Goal: Information Seeking & Learning: Learn about a topic

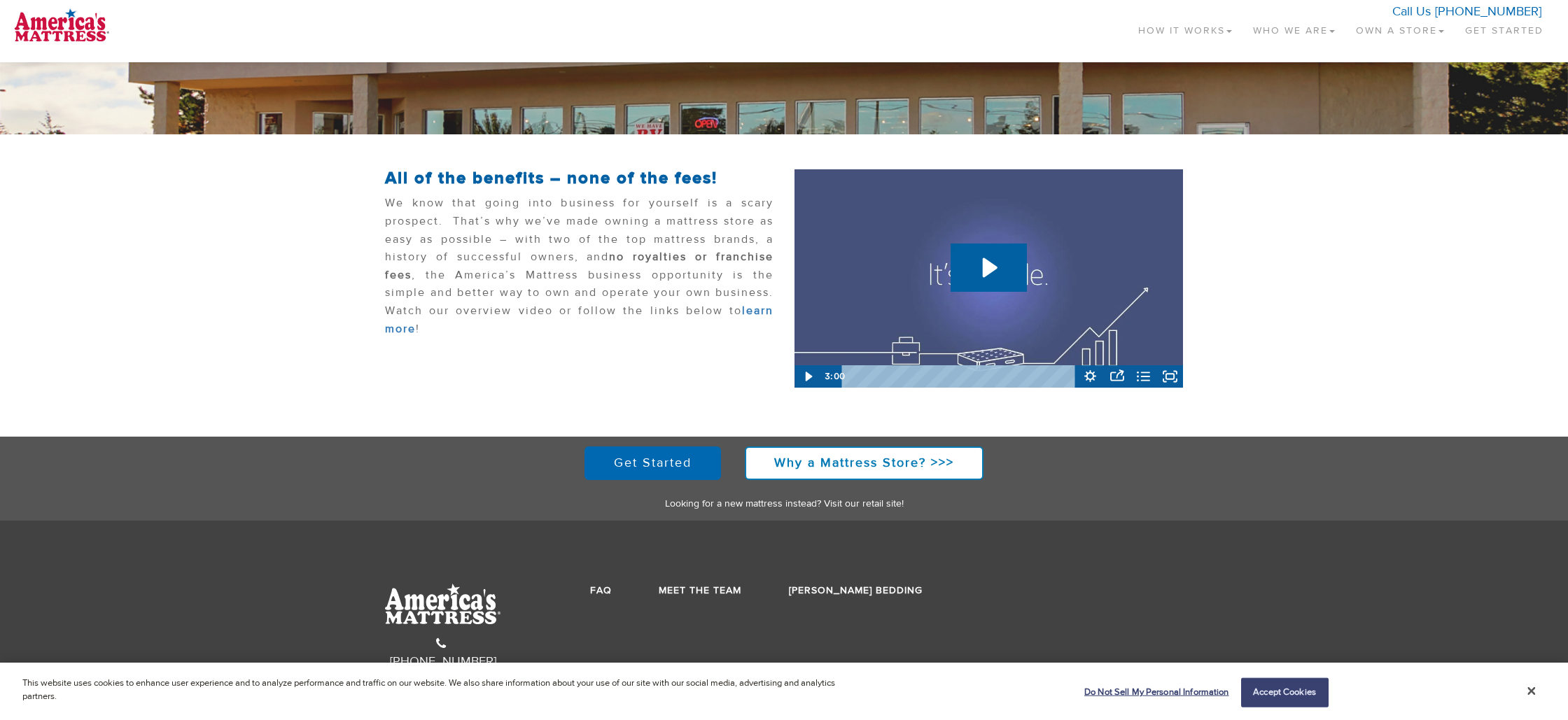
scroll to position [184, 0]
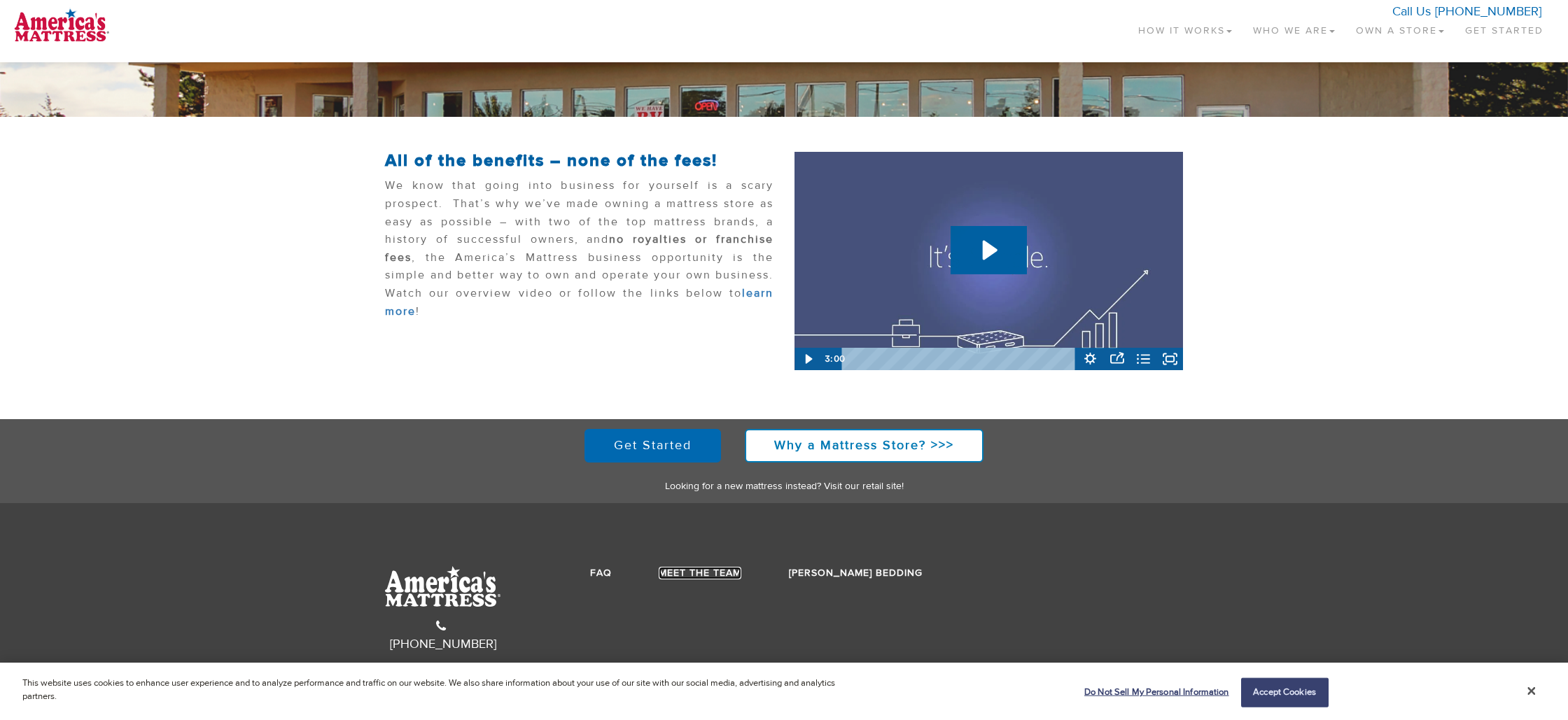
click at [691, 574] on link "Meet the Team" at bounding box center [699, 573] width 82 height 13
click at [880, 450] on strong "Why a Mattress Store? >>>" at bounding box center [864, 445] width 180 height 16
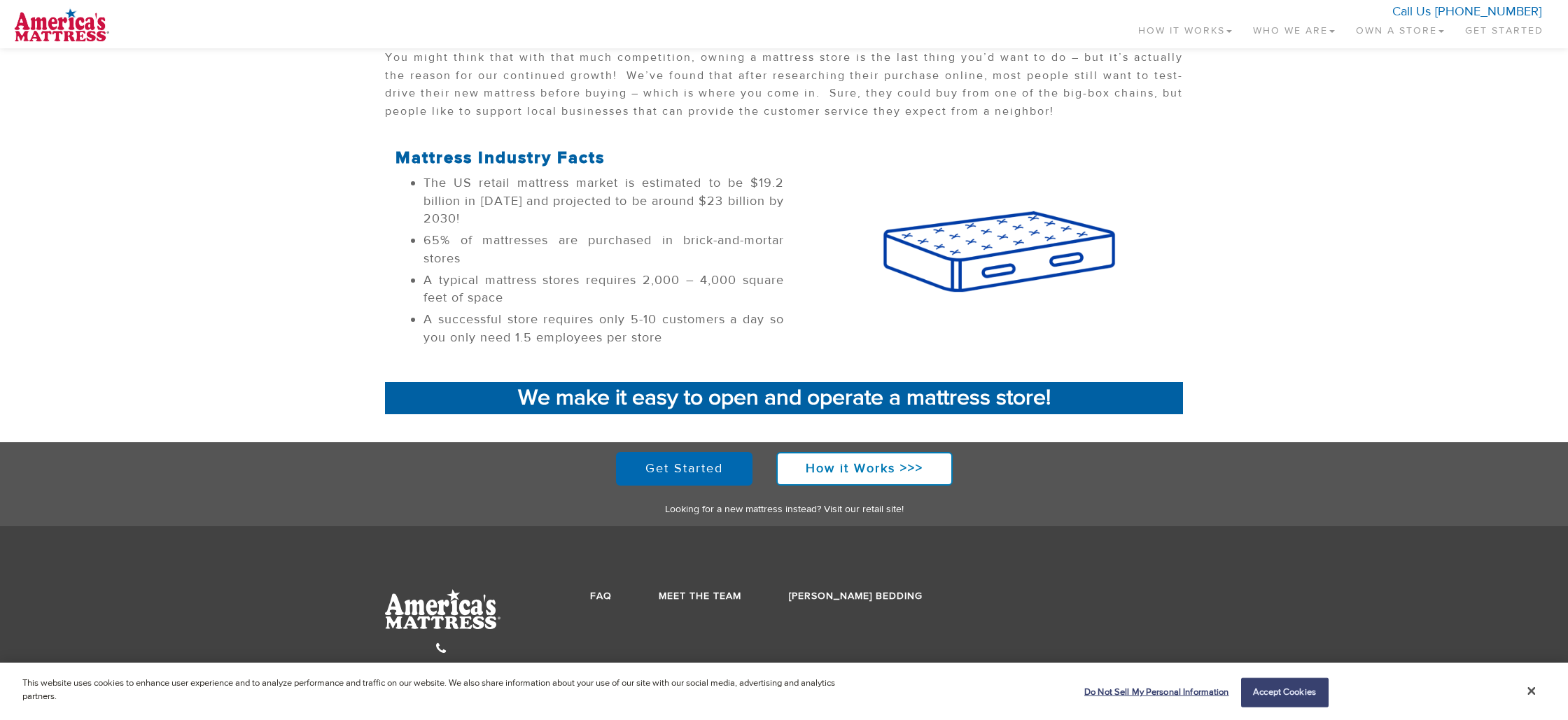
scroll to position [409, 0]
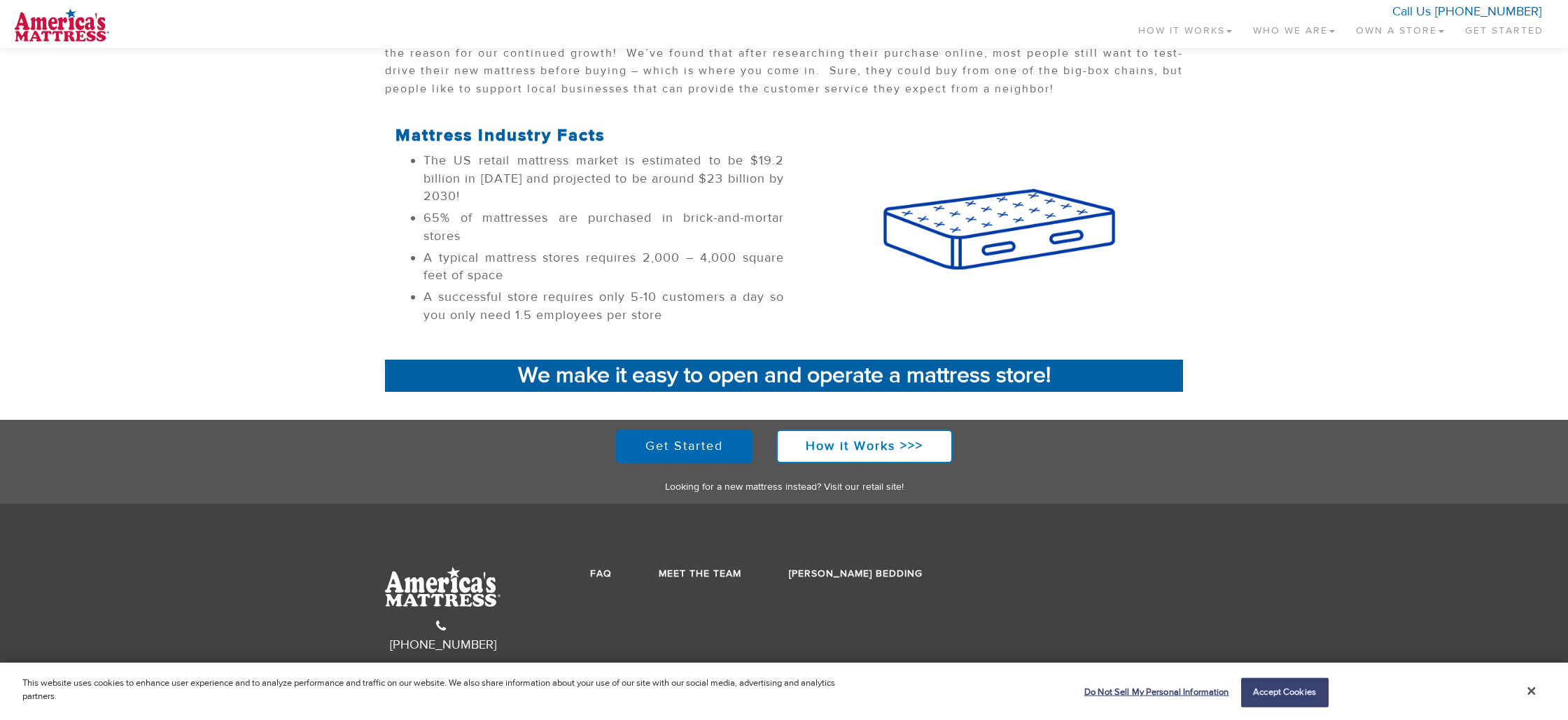
click at [1210, 35] on link "How It Works" at bounding box center [1184, 28] width 115 height 42
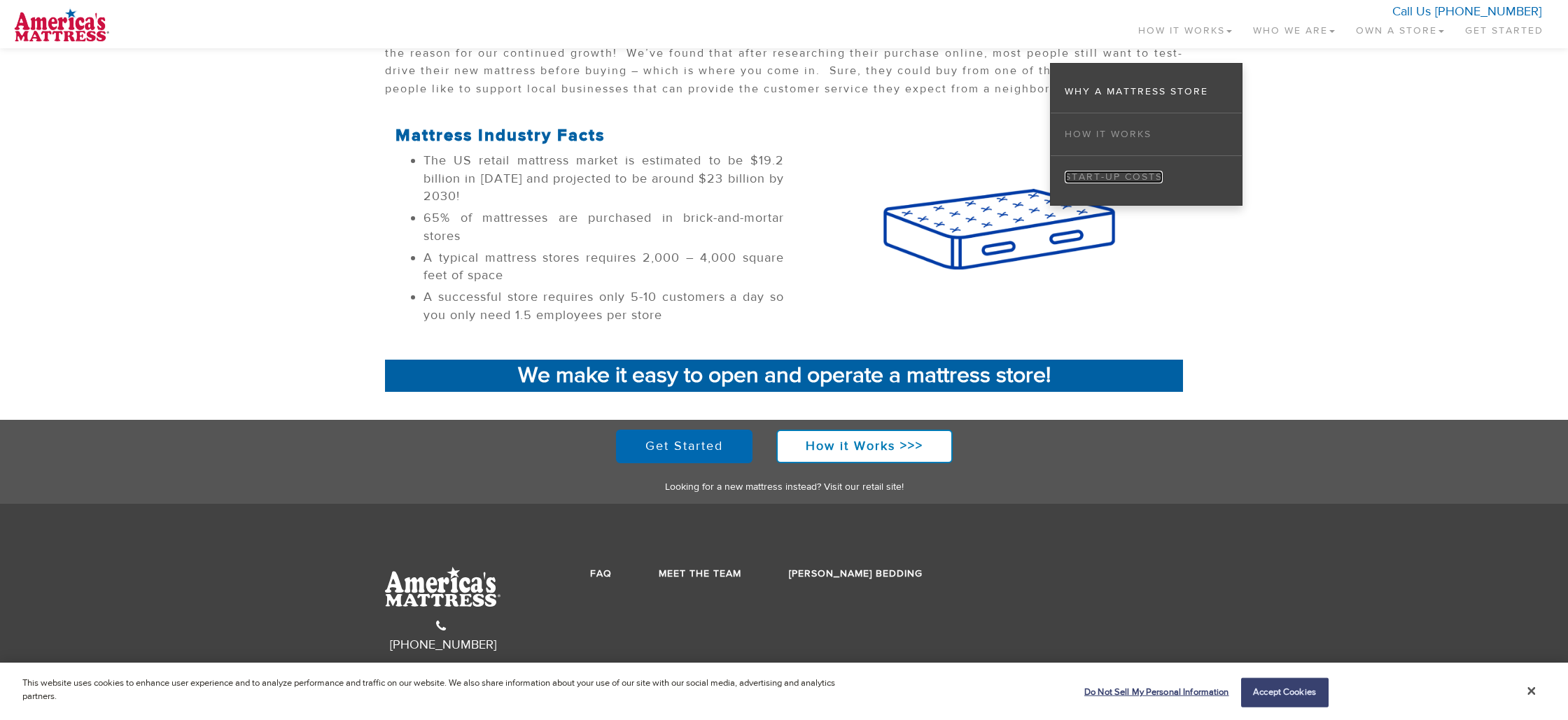
click at [1148, 175] on link "Start-up Costs" at bounding box center [1113, 177] width 98 height 13
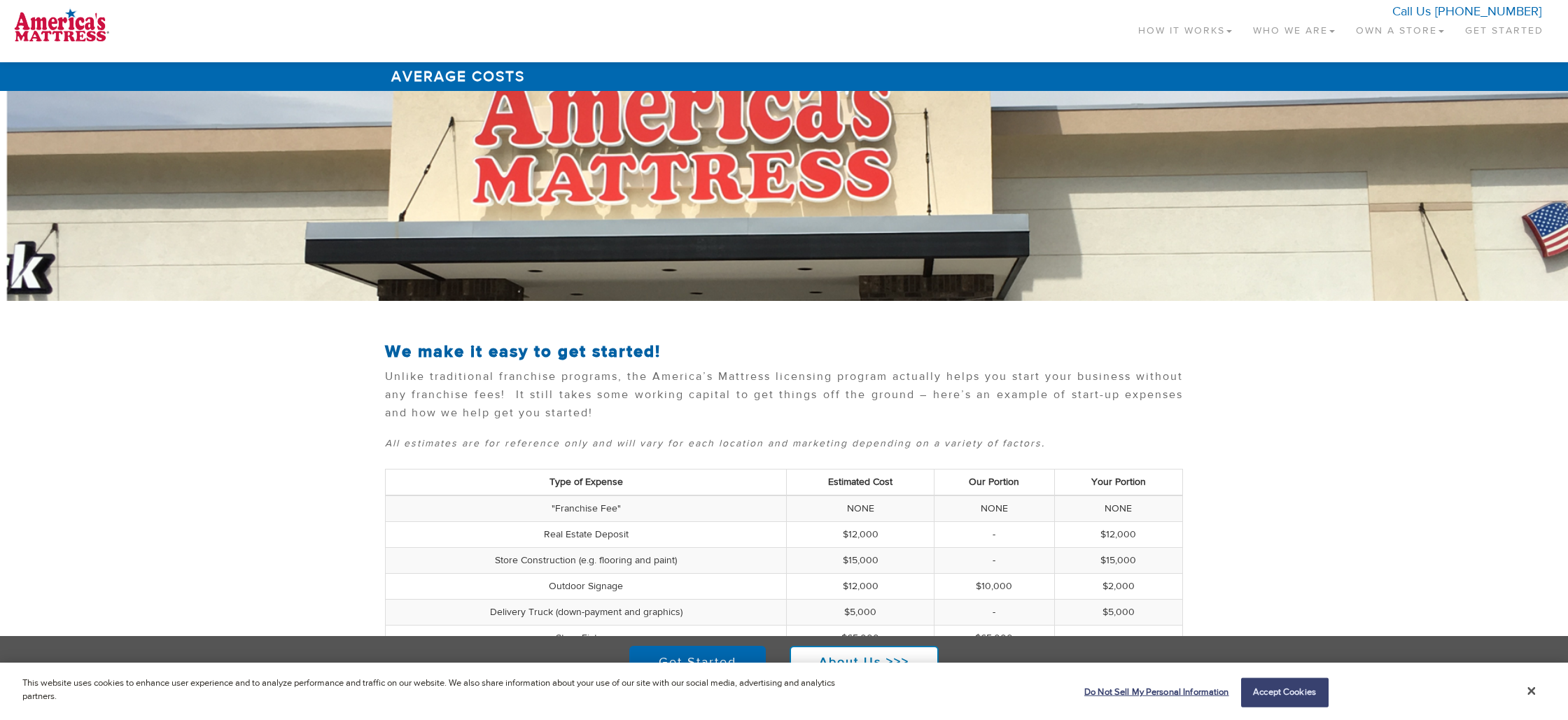
click at [1439, 33] on link "Own a Store" at bounding box center [1400, 28] width 109 height 42
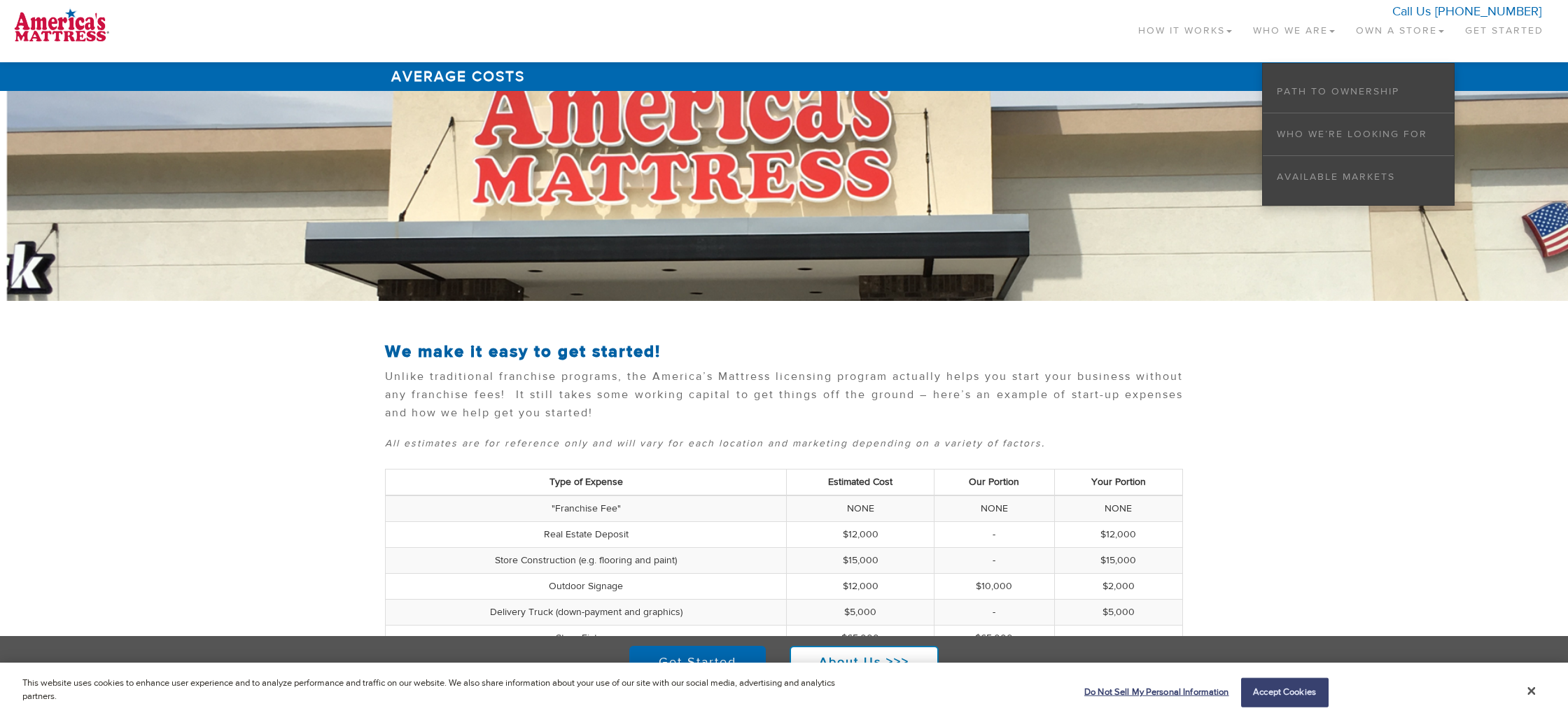
click at [1366, 96] on li "Path to Ownership" at bounding box center [1358, 92] width 191 height 43
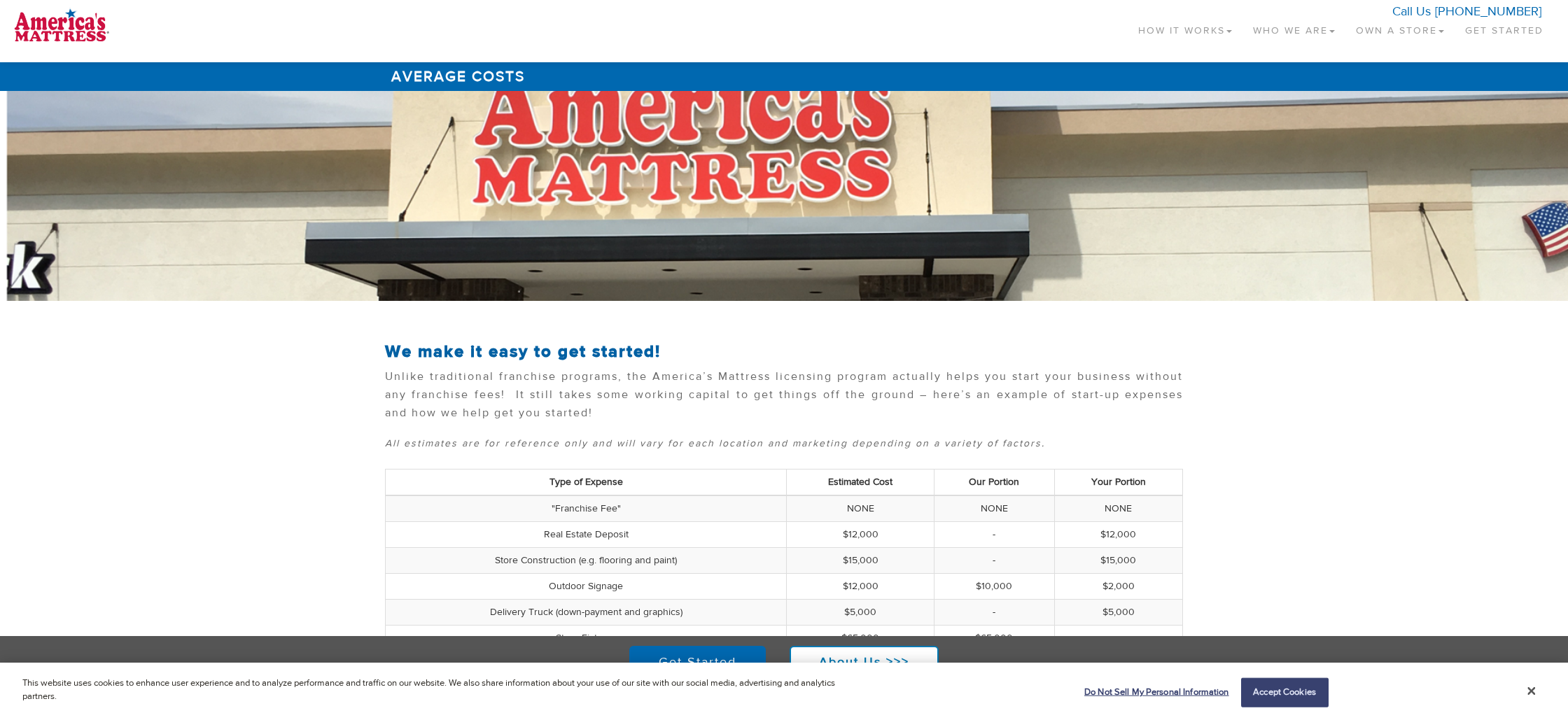
click at [1418, 33] on link "Own a Store" at bounding box center [1400, 28] width 109 height 42
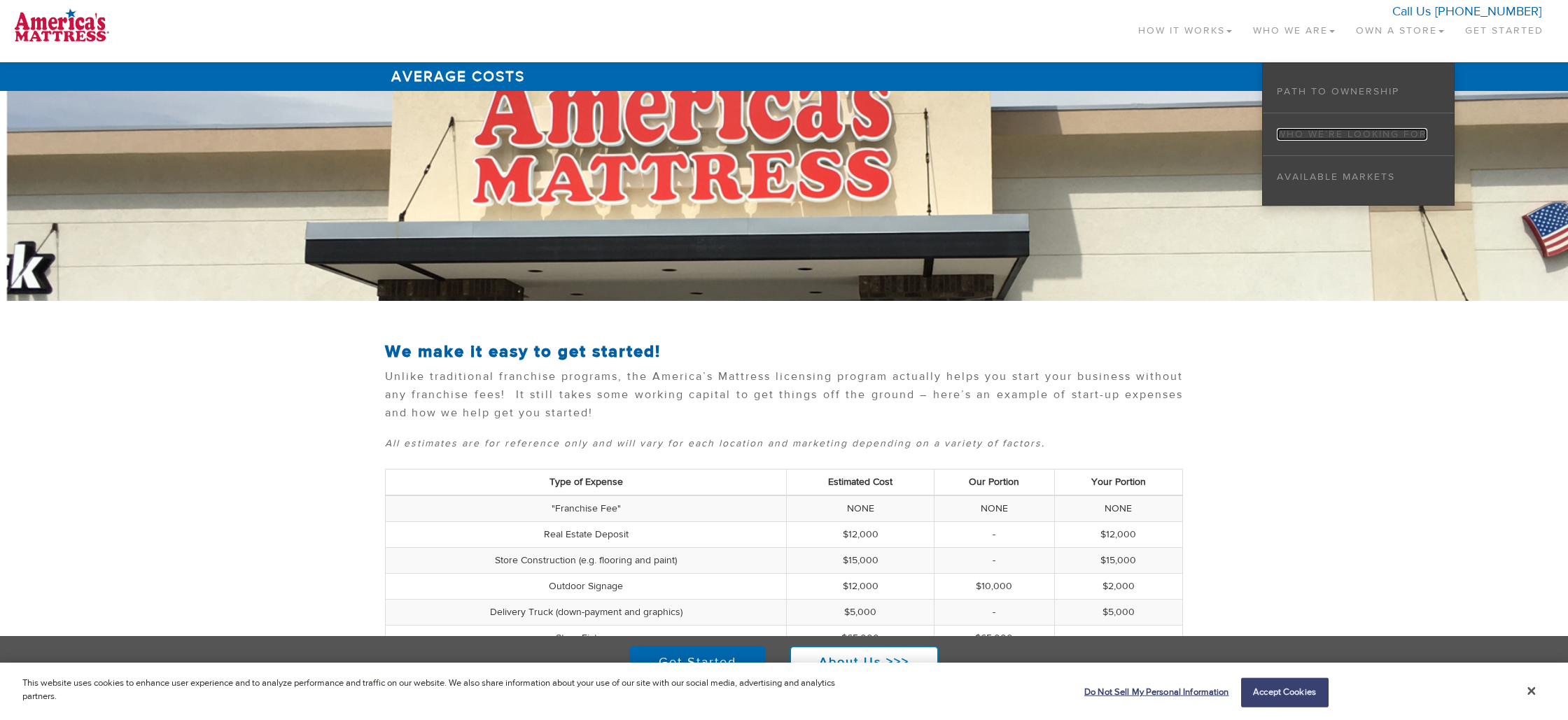
click at [1376, 135] on link "Who We’re Looking For" at bounding box center [1352, 135] width 151 height 13
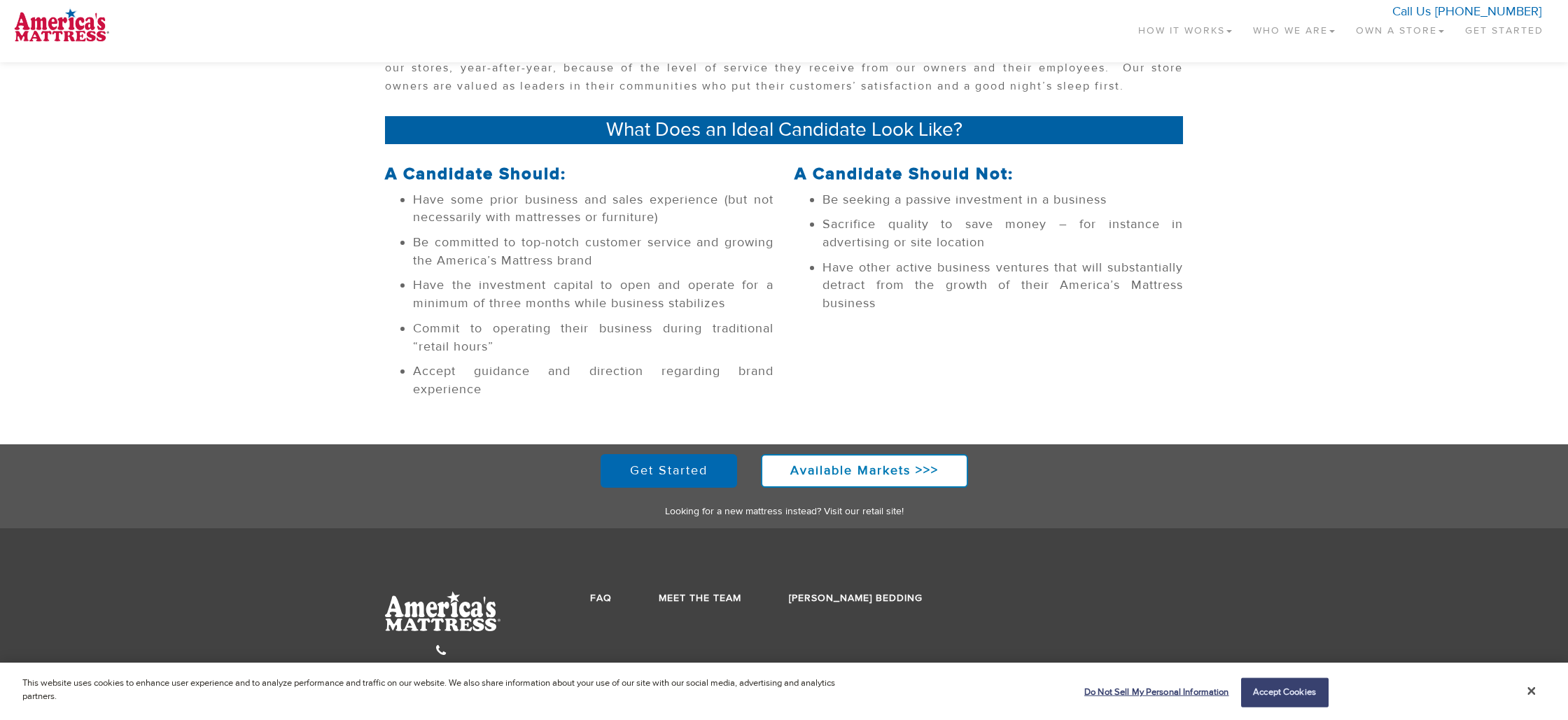
scroll to position [352, 0]
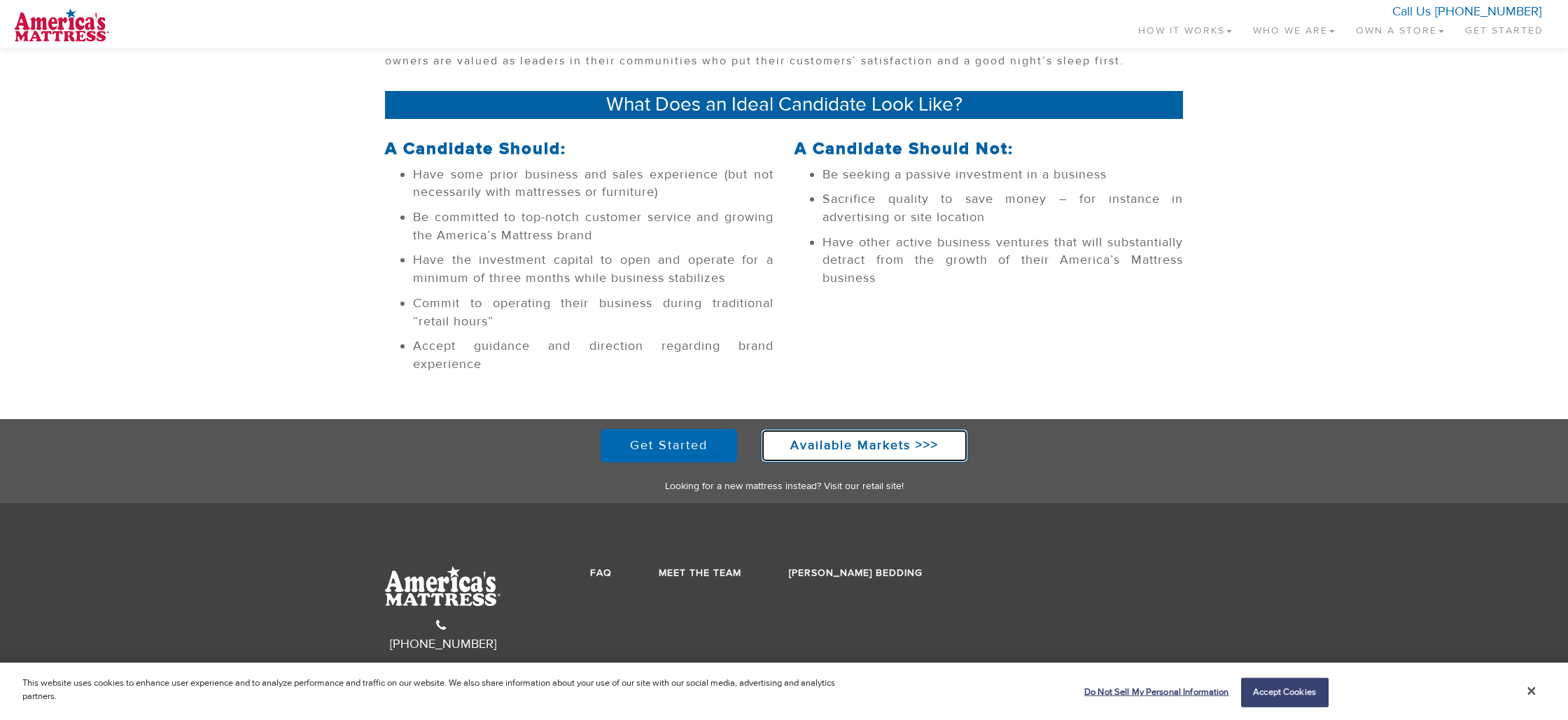
click at [865, 447] on strong "Available Markets >>>" at bounding box center [864, 445] width 148 height 16
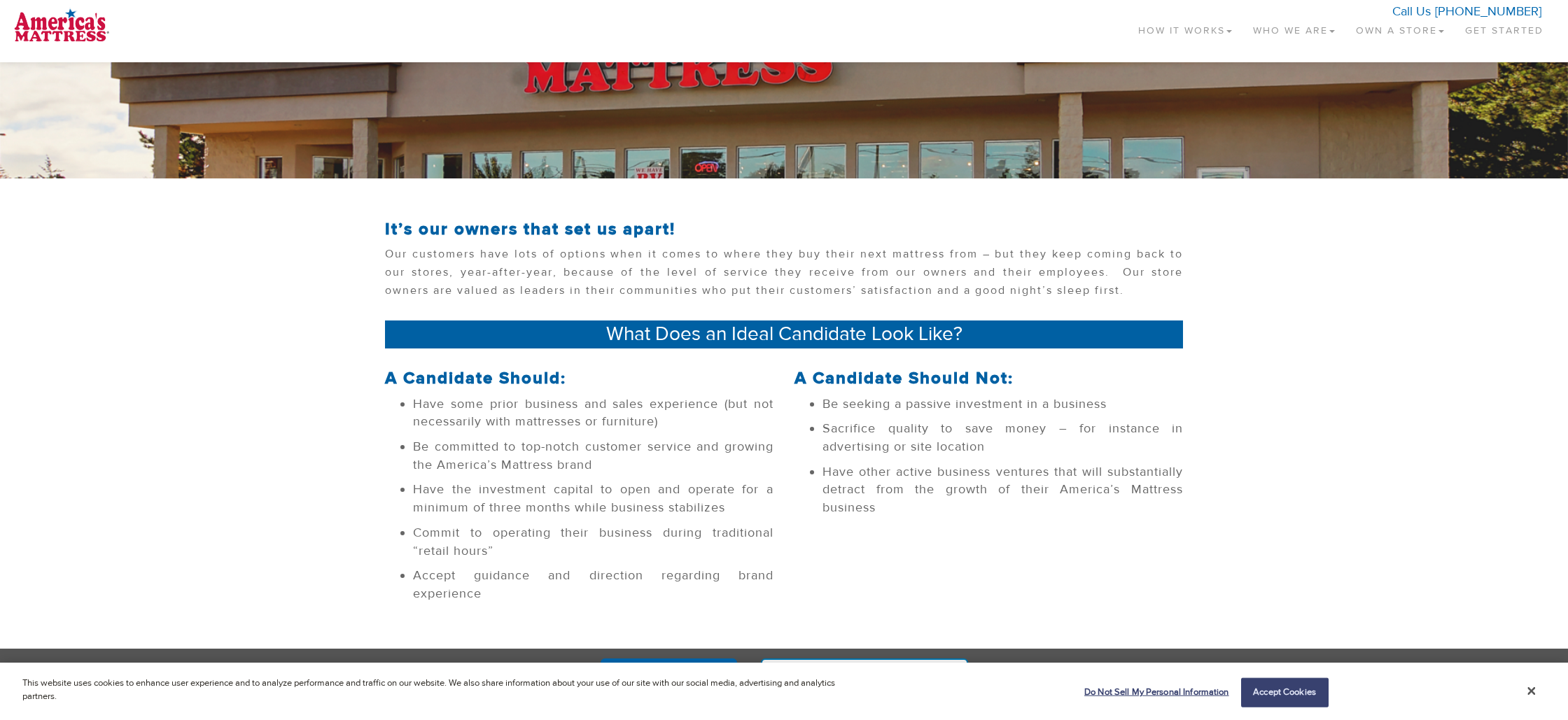
scroll to position [0, 0]
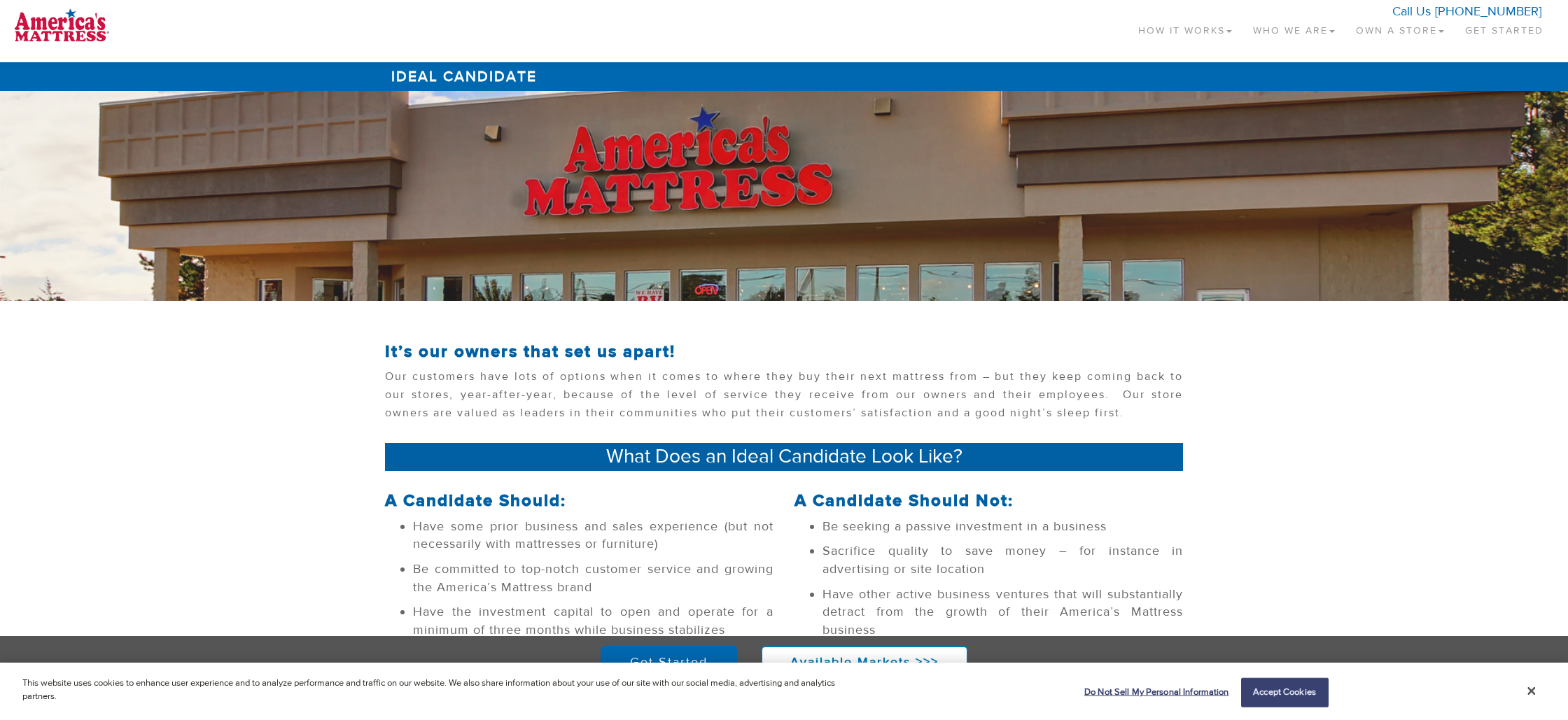
click at [1432, 32] on link "Own a Store" at bounding box center [1400, 28] width 109 height 42
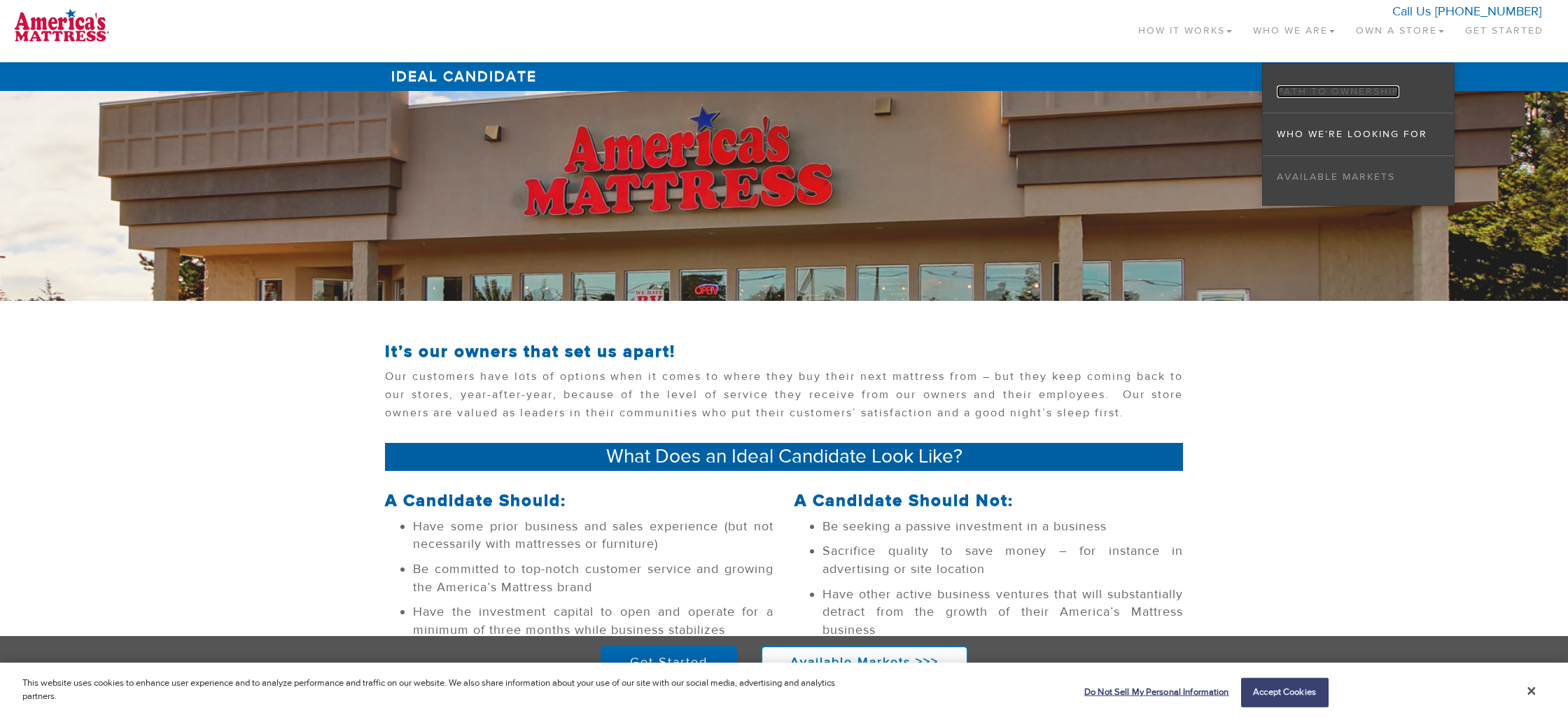
click at [1375, 88] on link "Path to Ownership" at bounding box center [1338, 92] width 122 height 13
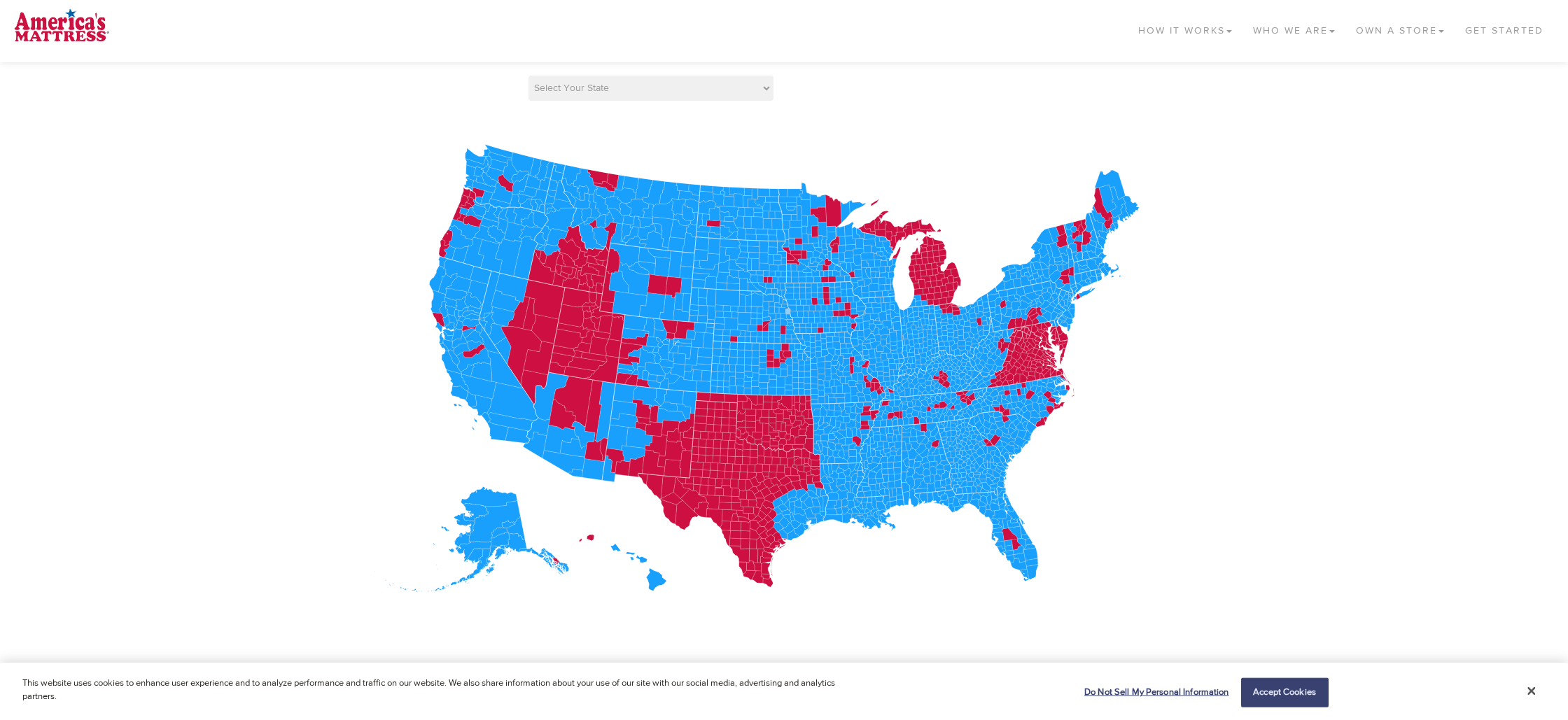
scroll to position [181, 0]
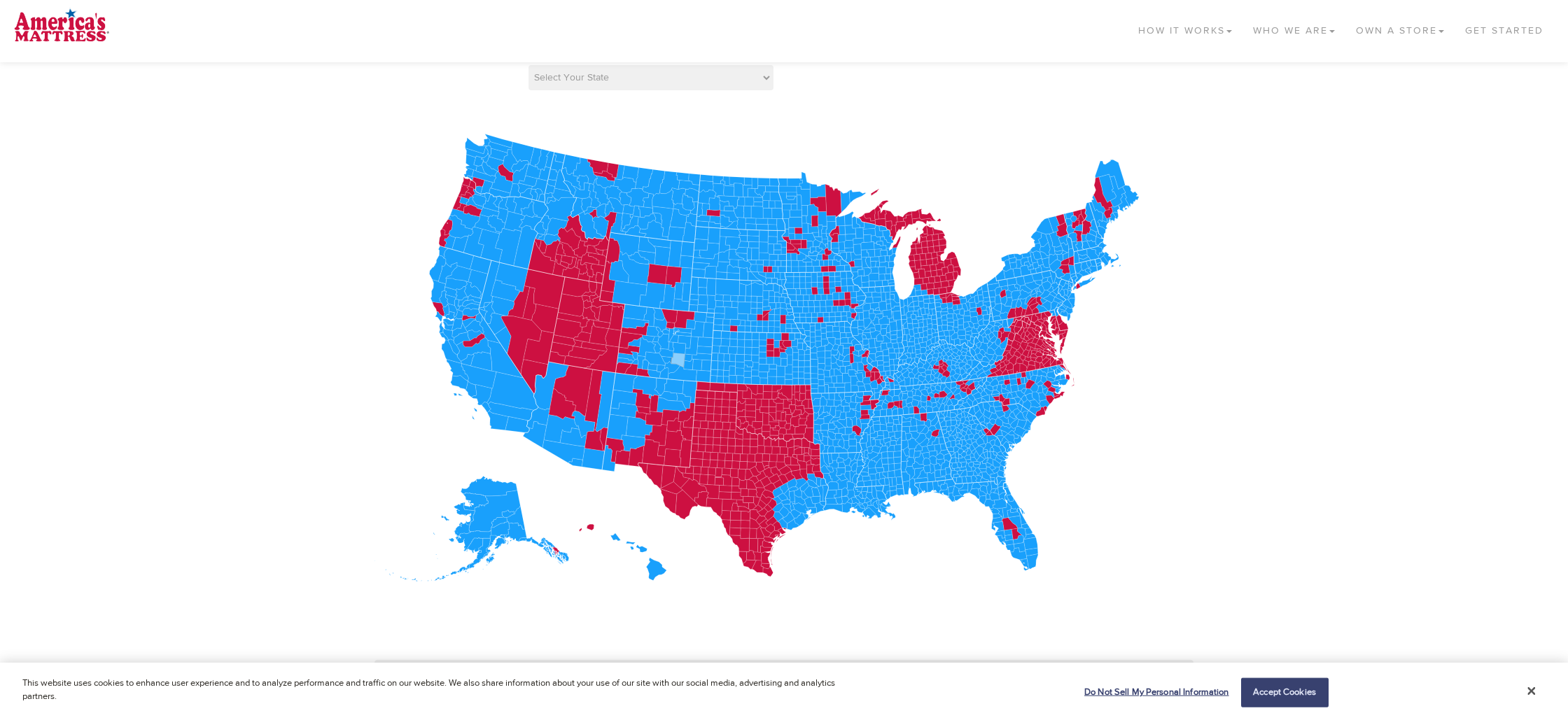
click at [675, 362] on icon at bounding box center [677, 360] width 14 height 15
click at [767, 79] on select "Select Your State AK AL AR AZ CA CO CT DC DE FL GA HI IA ID IL IN KS KY LA MA M…" at bounding box center [651, 77] width 245 height 25
select select "WY"
click at [1031, 79] on select "Choose Your County Albany Big Horn Campbell Carbon Converse Crook Fremont Goshe…" at bounding box center [916, 77] width 245 height 25
select select "56021"
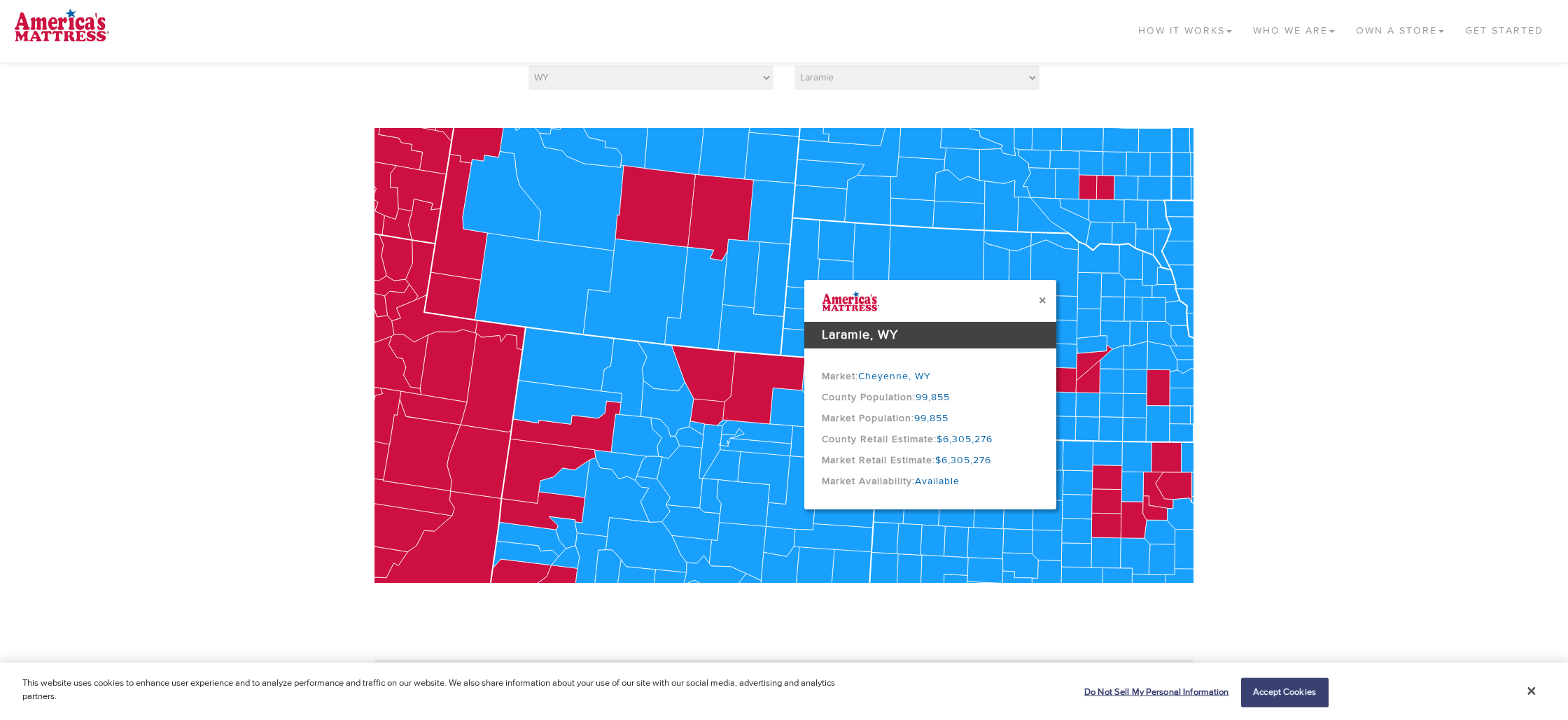
click at [1041, 299] on button "×" at bounding box center [1042, 300] width 7 height 15
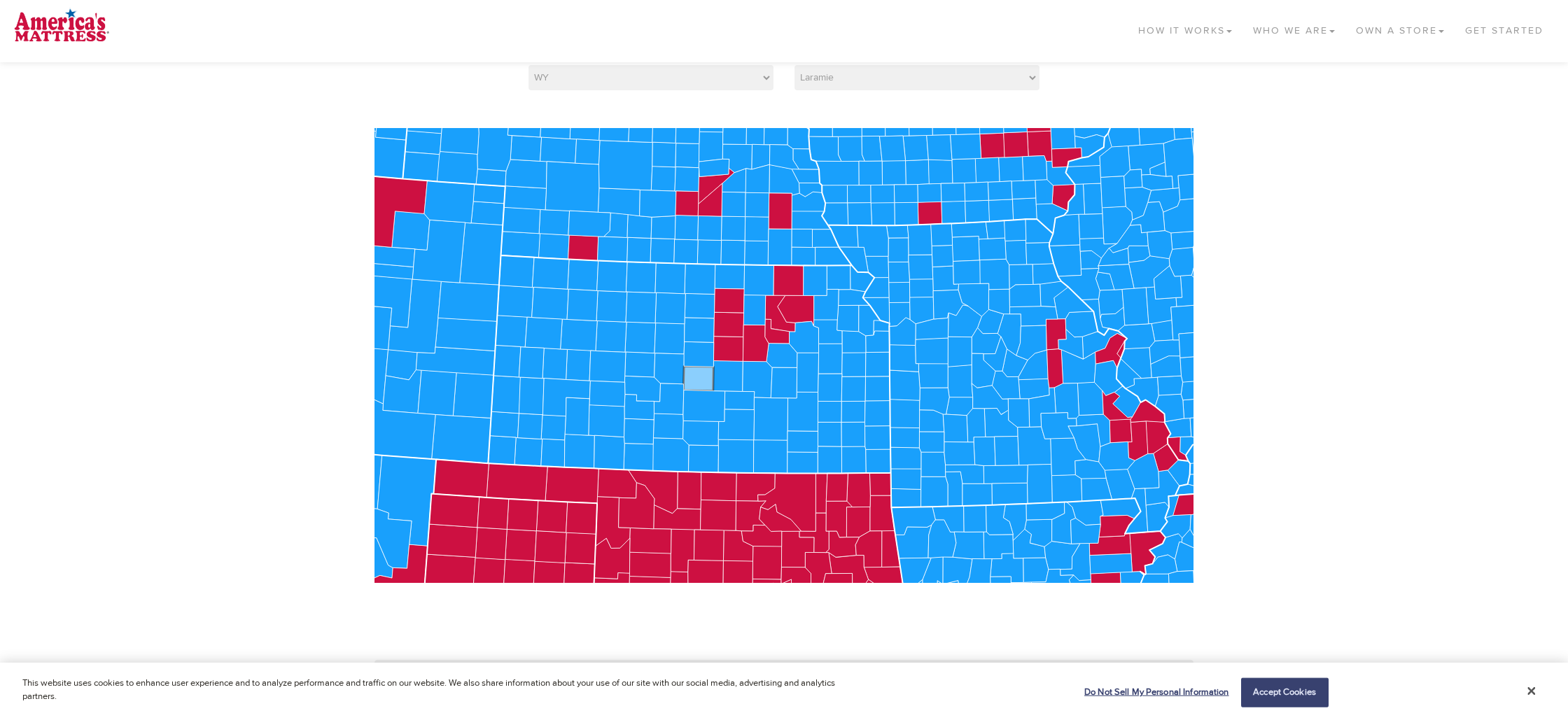
click at [699, 372] on g at bounding box center [669, 367] width 3069 height 1796
click at [784, 202] on icon at bounding box center [779, 211] width 23 height 36
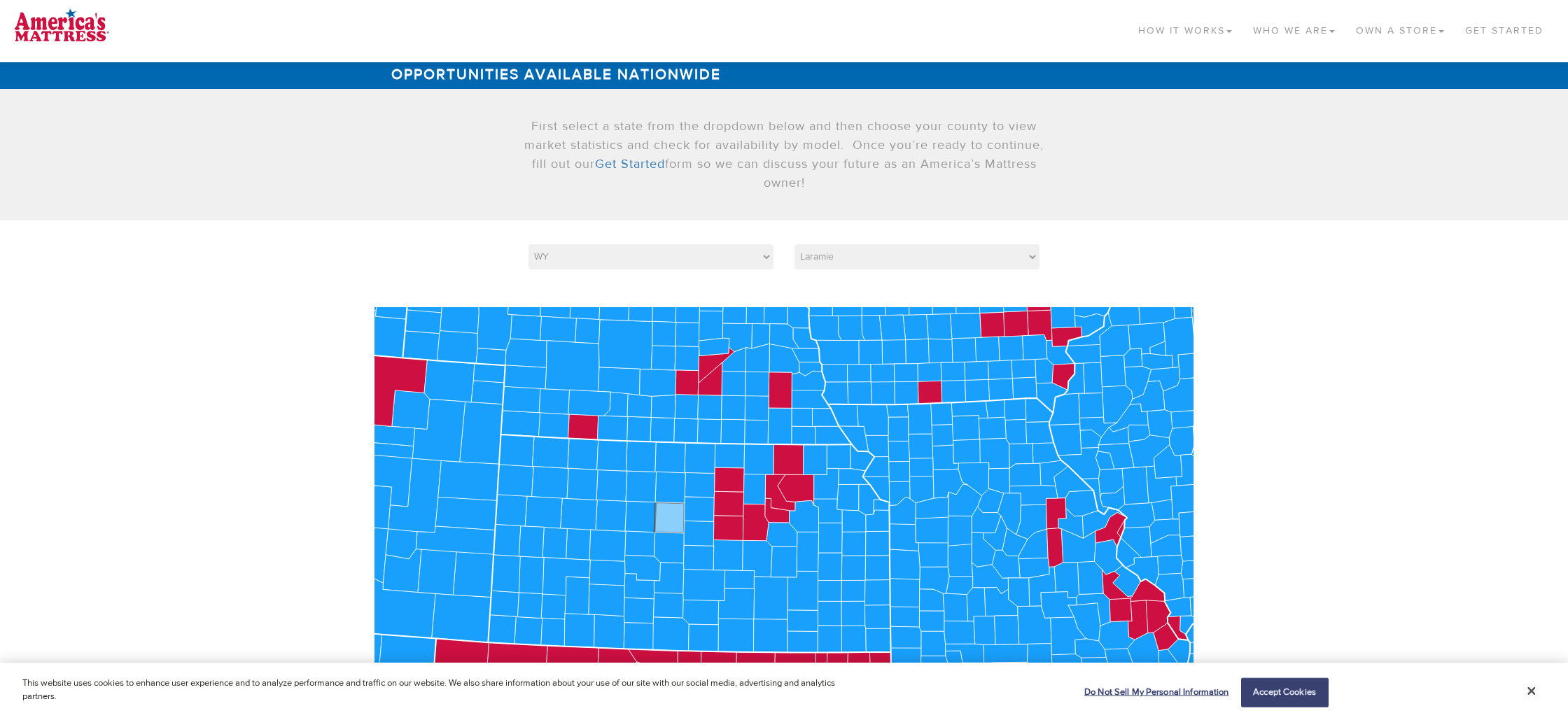
scroll to position [0, 0]
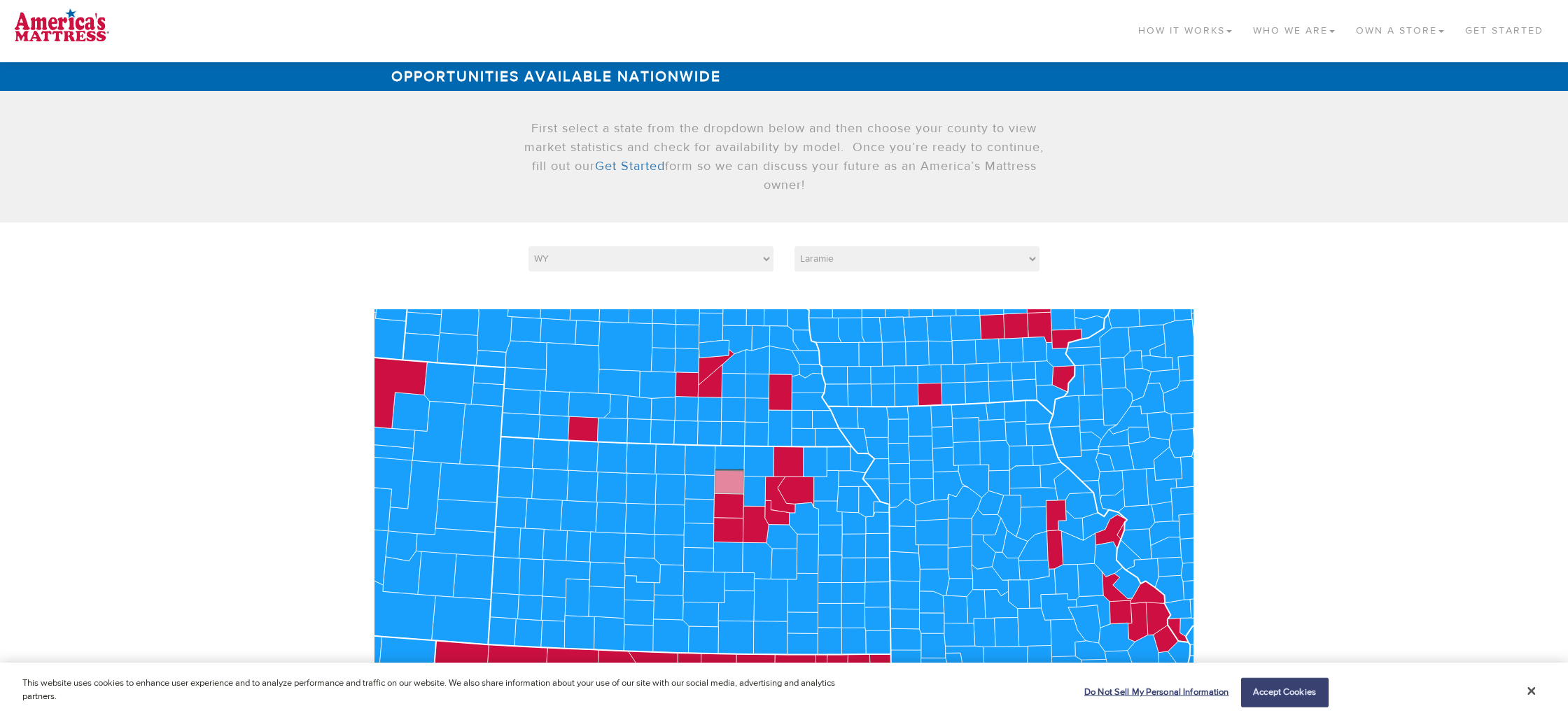
click at [725, 482] on icon at bounding box center [729, 482] width 31 height 24
drag, startPoint x: 722, startPoint y: 505, endPoint x: 780, endPoint y: 489, distance: 60.2
click at [723, 505] on icon at bounding box center [729, 506] width 31 height 24
click at [799, 467] on icon at bounding box center [789, 461] width 31 height 31
click at [799, 490] on icon at bounding box center [795, 492] width 36 height 31
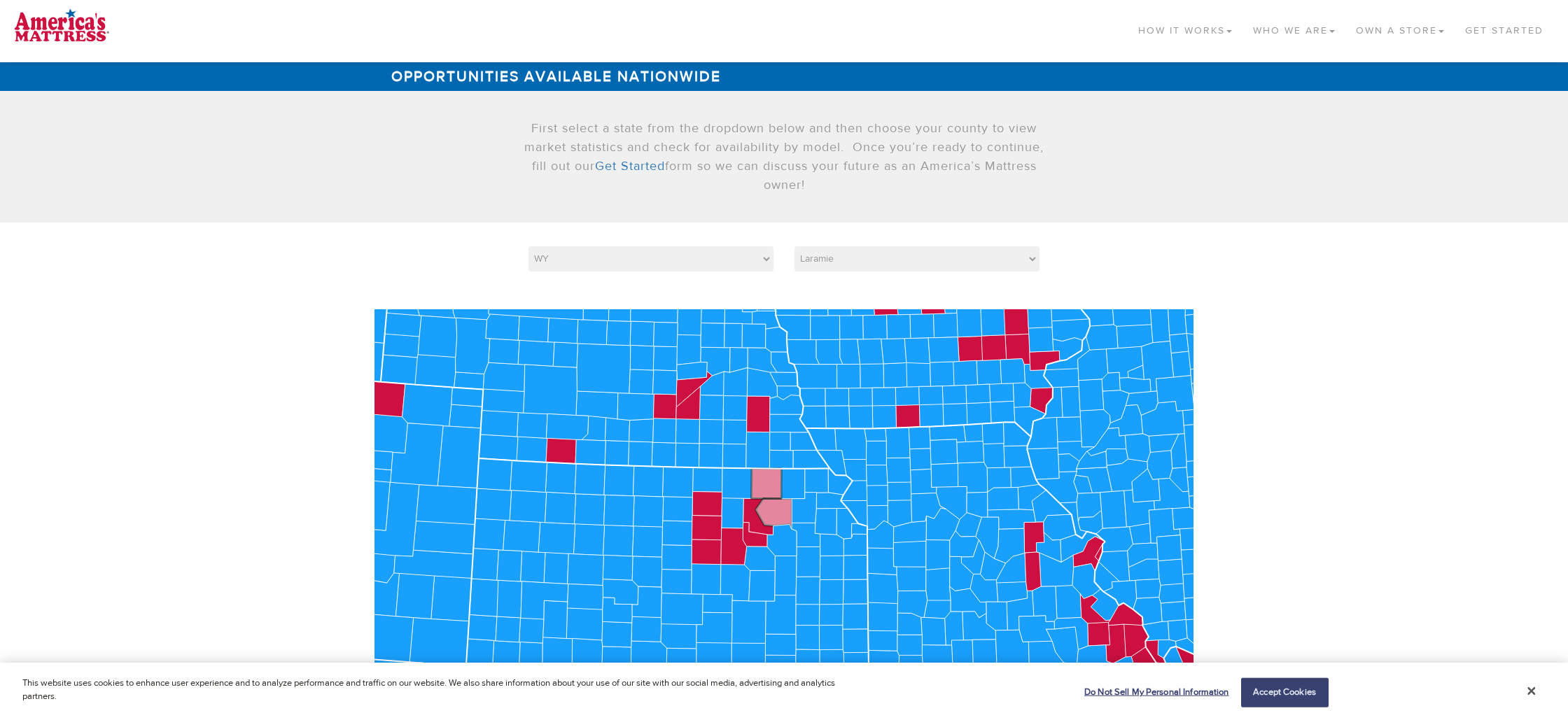
click at [773, 489] on g at bounding box center [647, 570] width 3069 height 1796
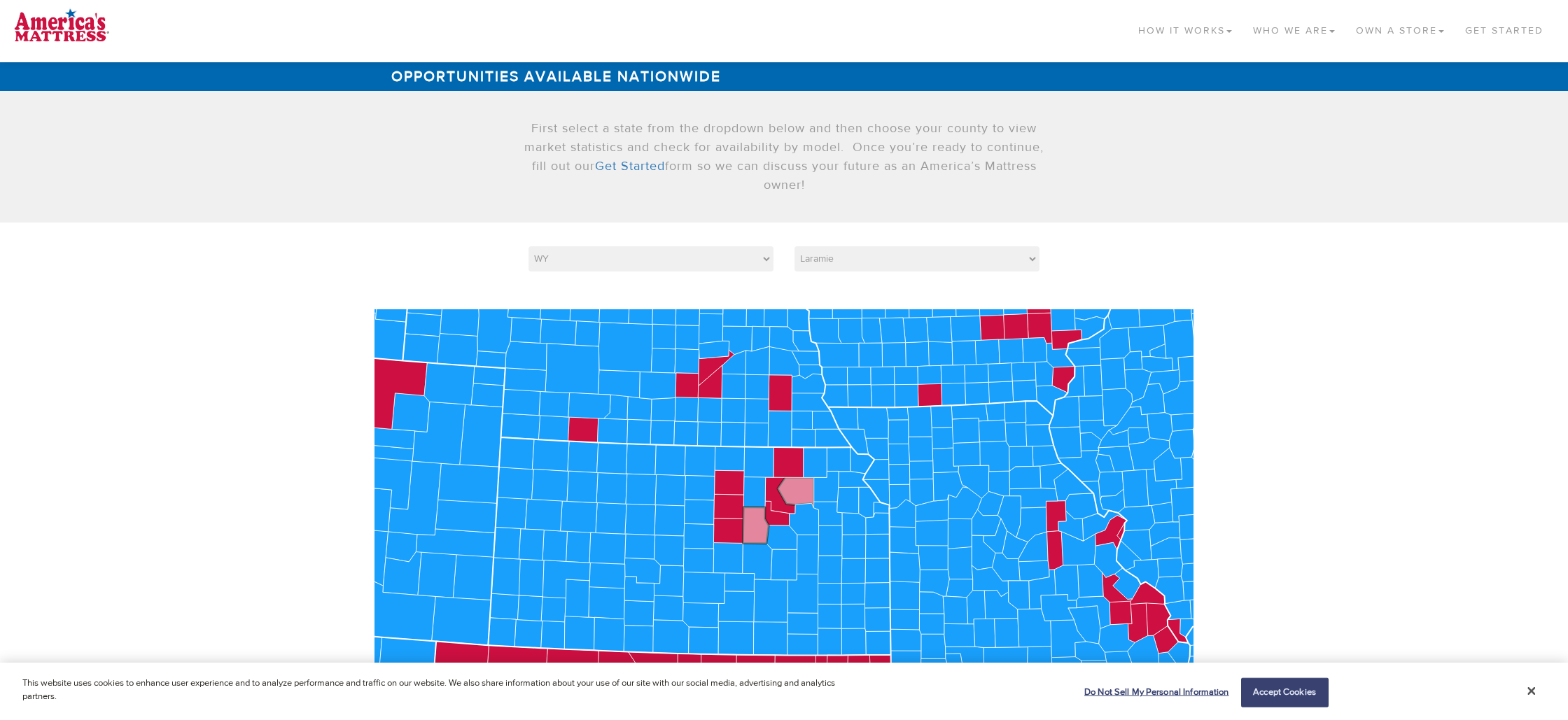
click at [759, 517] on icon at bounding box center [755, 525] width 26 height 36
click at [728, 534] on icon at bounding box center [728, 531] width 30 height 24
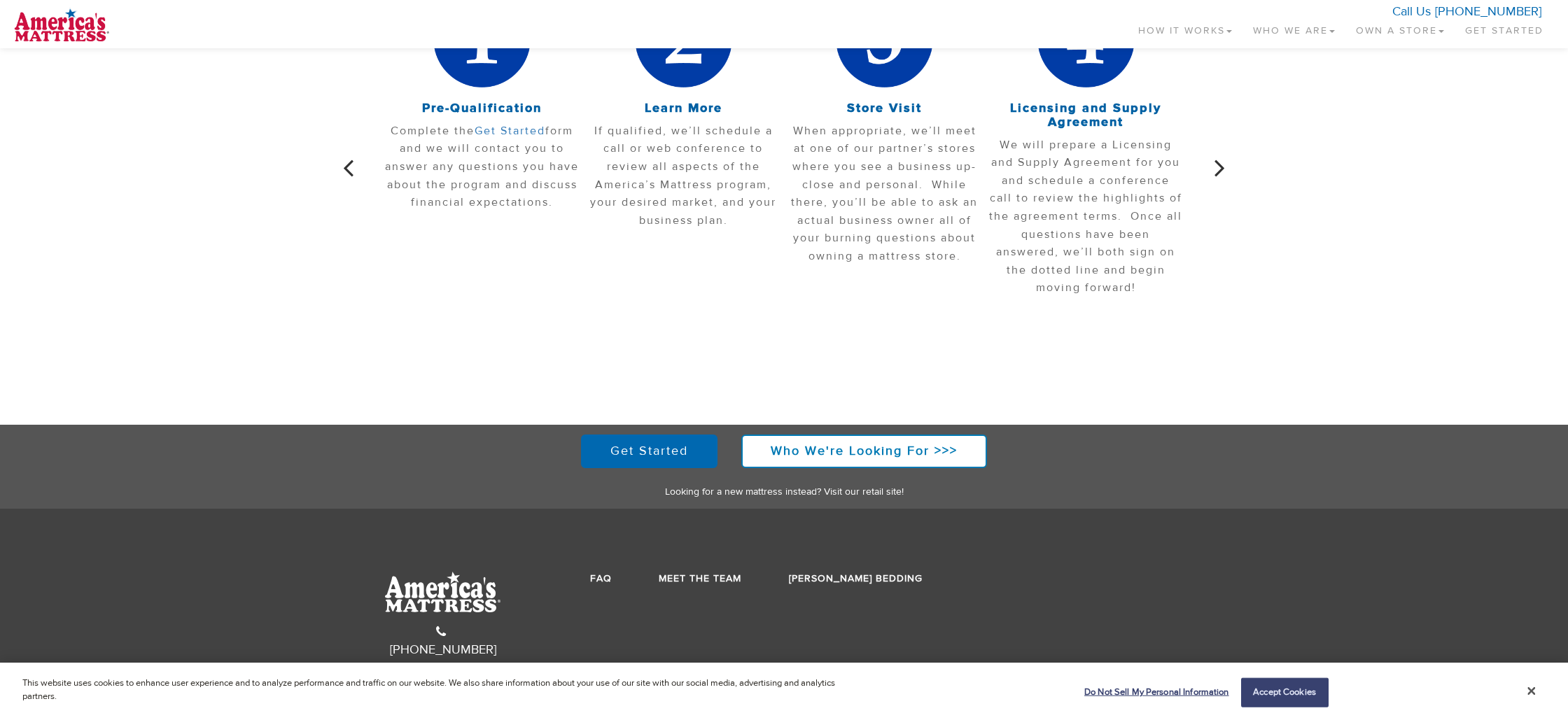
scroll to position [514, 0]
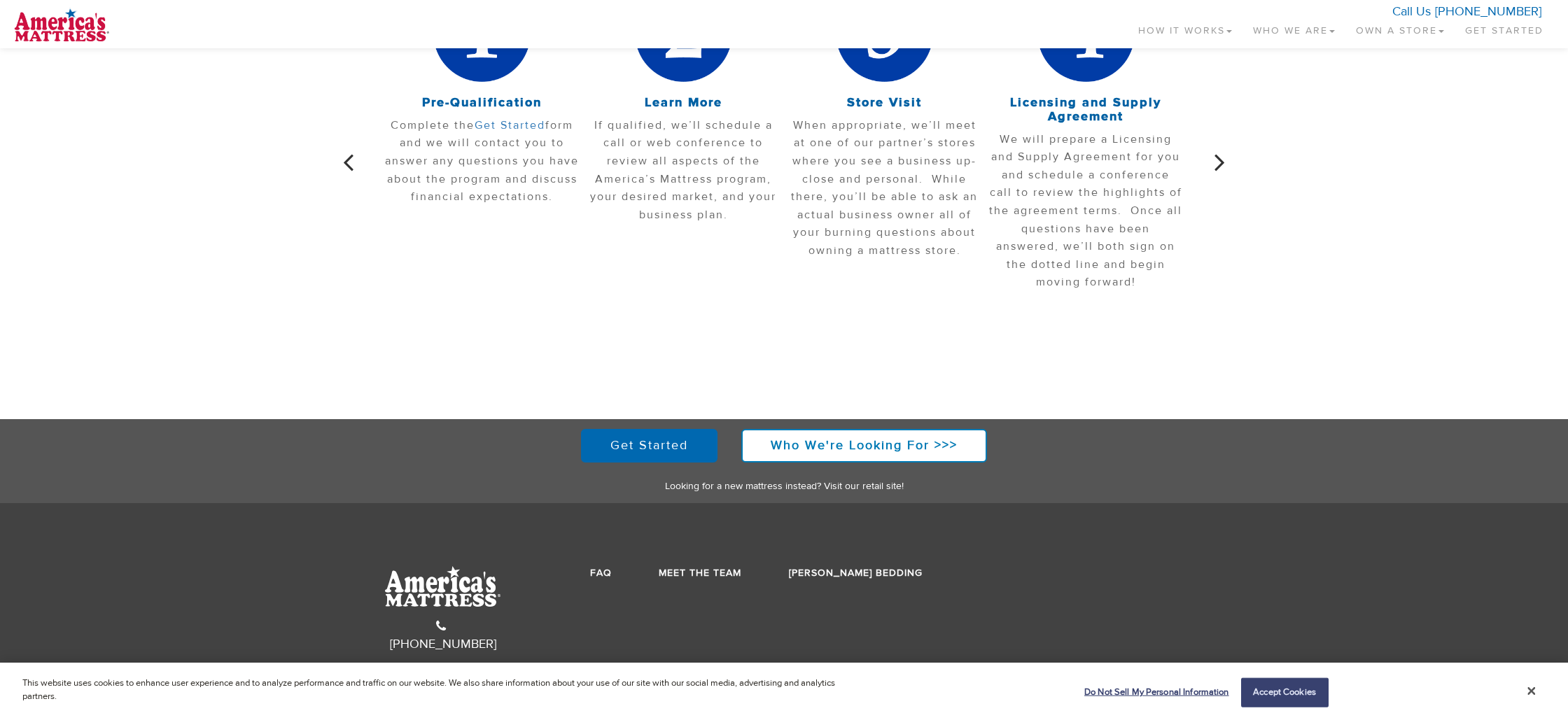
click at [1218, 160] on icon "button" at bounding box center [1219, 163] width 10 height 30
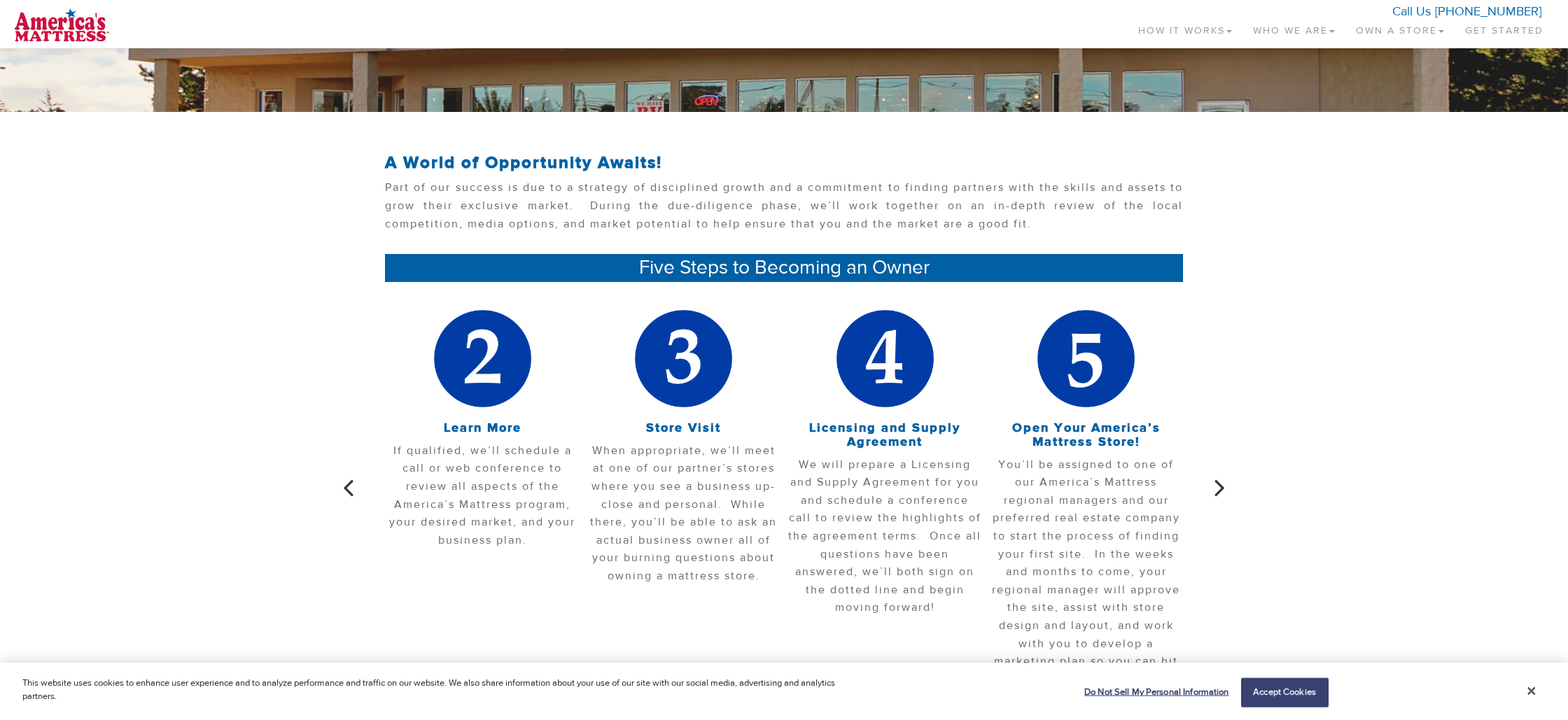
scroll to position [0, 0]
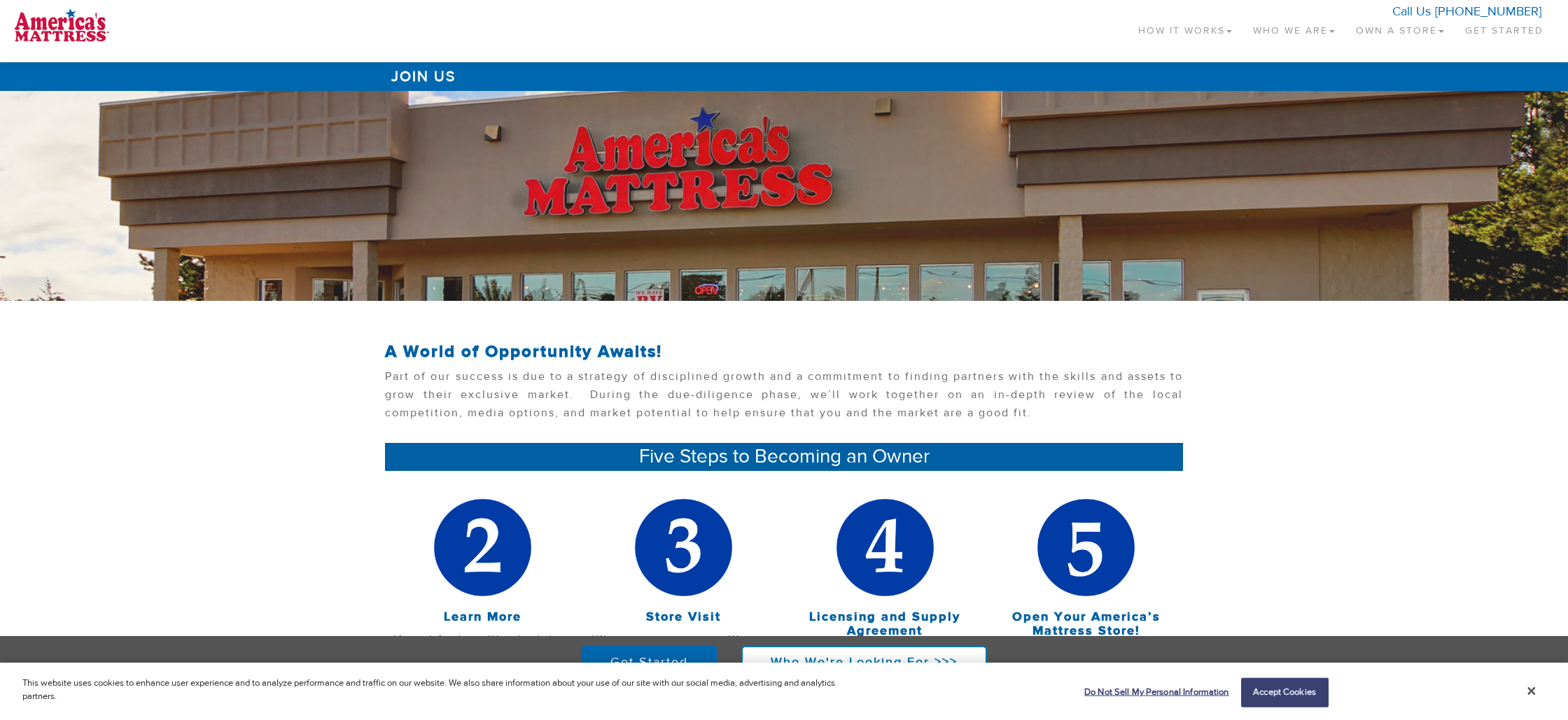
click at [1212, 31] on link "How It Works" at bounding box center [1184, 28] width 115 height 42
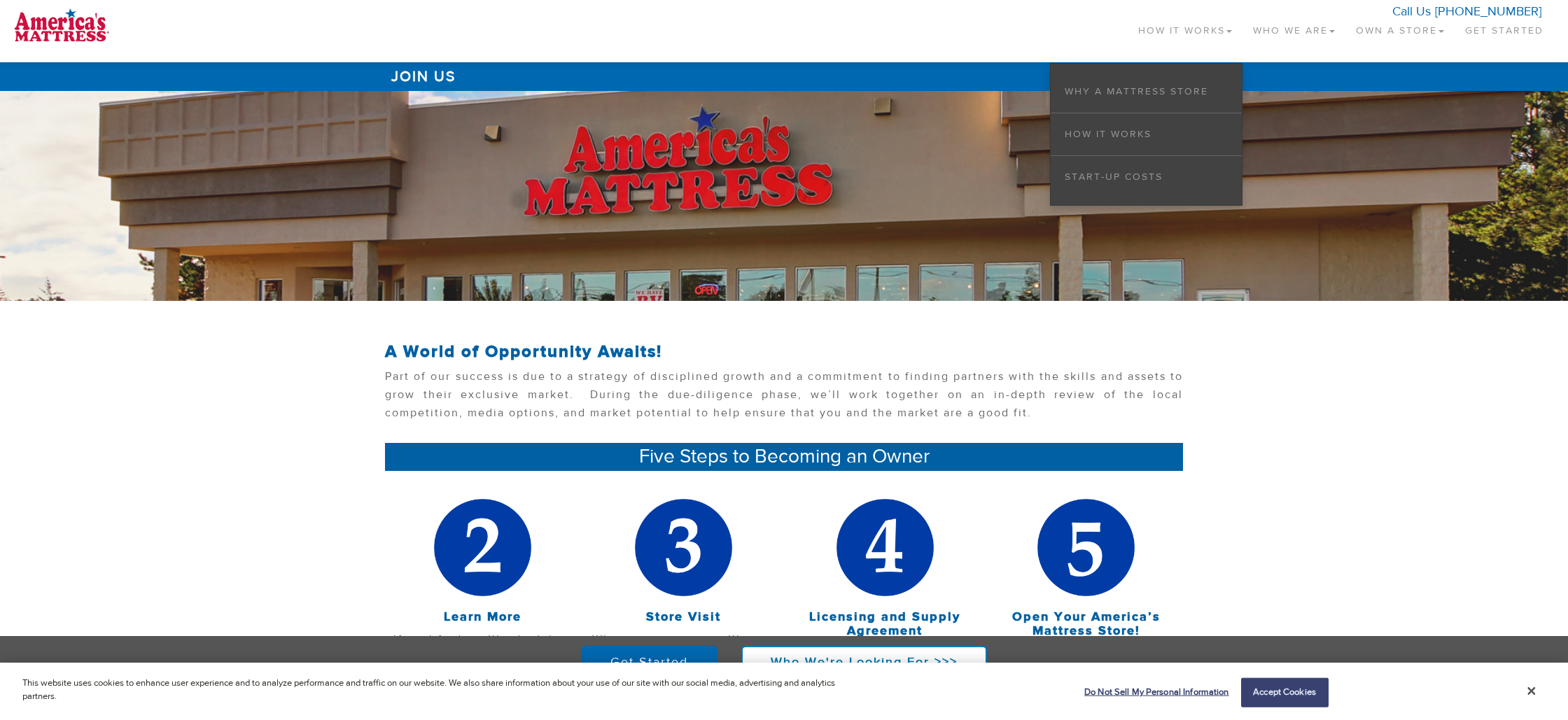
click at [1296, 433] on section "A World of Opportunity Awaits! Part of our success is due to a strategy of disc…" at bounding box center [784, 400] width 1568 height 142
